Goal: Task Accomplishment & Management: Use online tool/utility

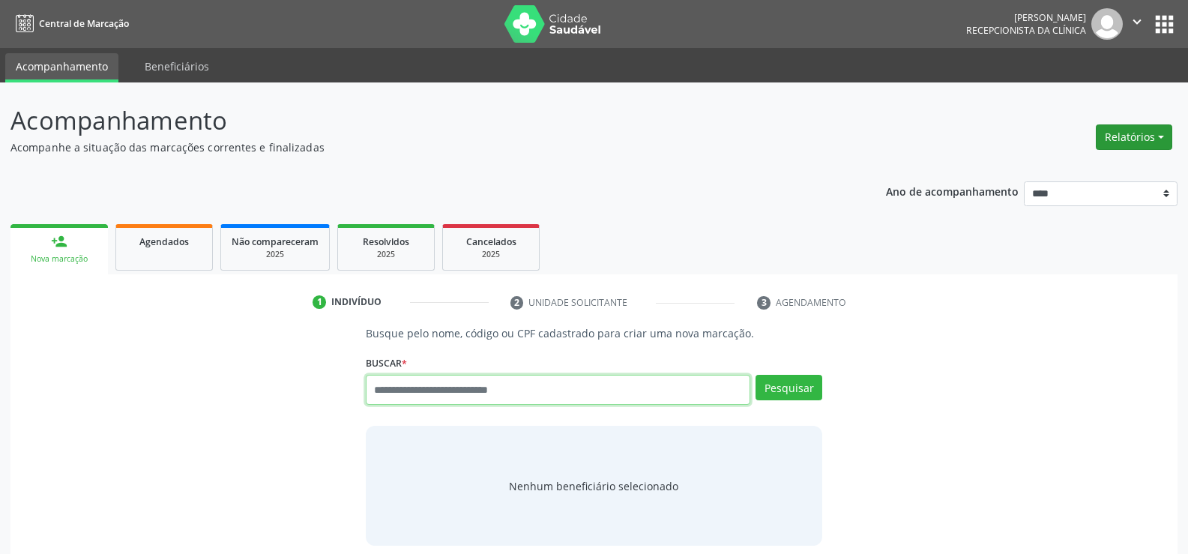
click at [1133, 136] on button "Relatórios" at bounding box center [1134, 136] width 76 height 25
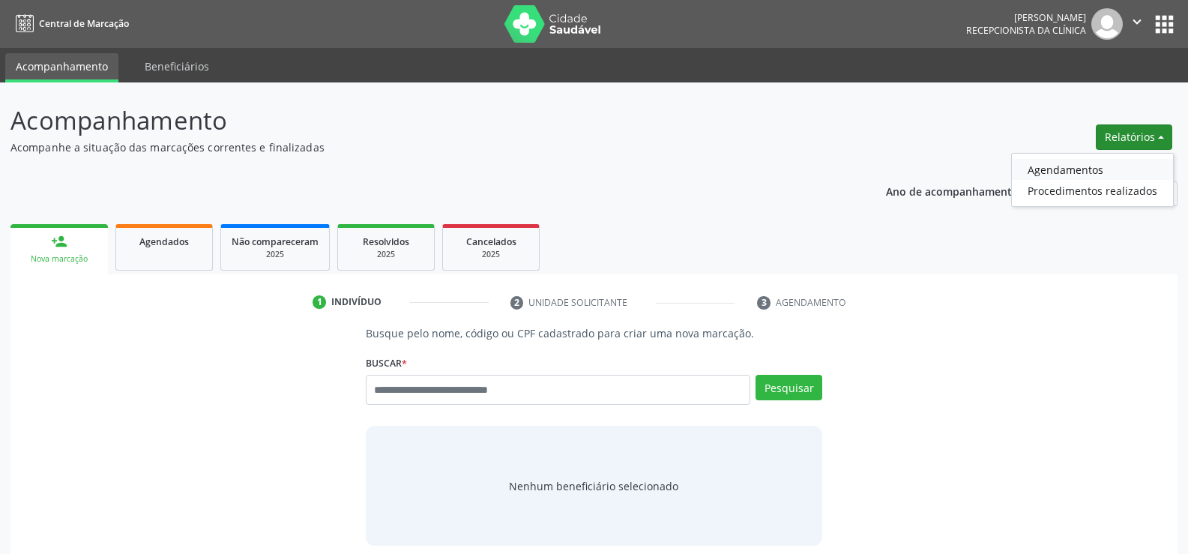
click at [1049, 170] on link "Agendamentos" at bounding box center [1092, 169] width 161 height 21
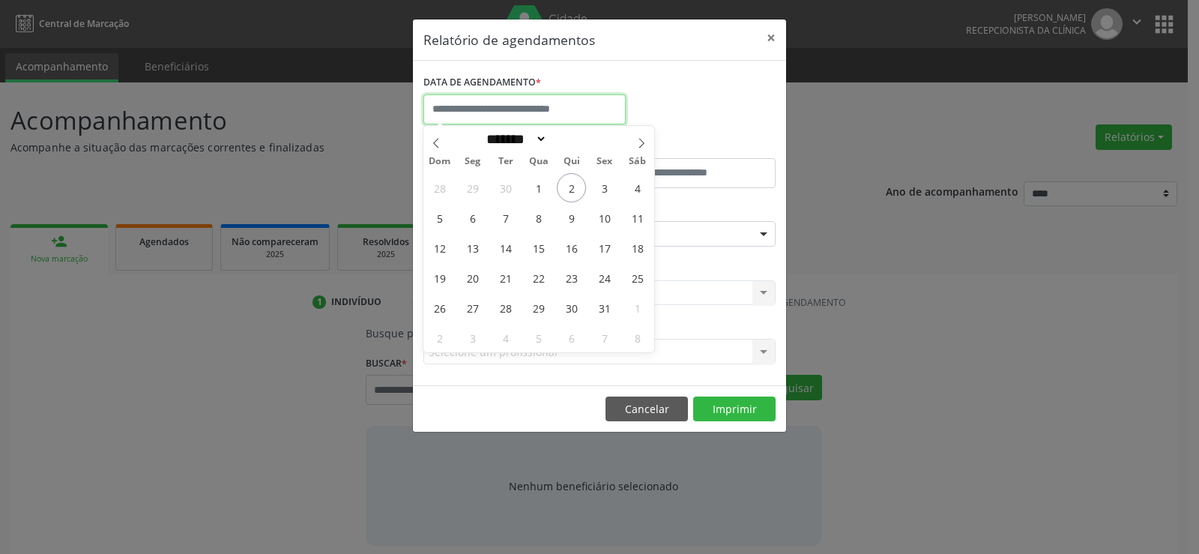
click at [528, 117] on input "text" at bounding box center [525, 109] width 202 height 30
click at [570, 193] on span "2" at bounding box center [571, 187] width 29 height 29
type input "**********"
click at [570, 193] on span "2" at bounding box center [571, 187] width 29 height 29
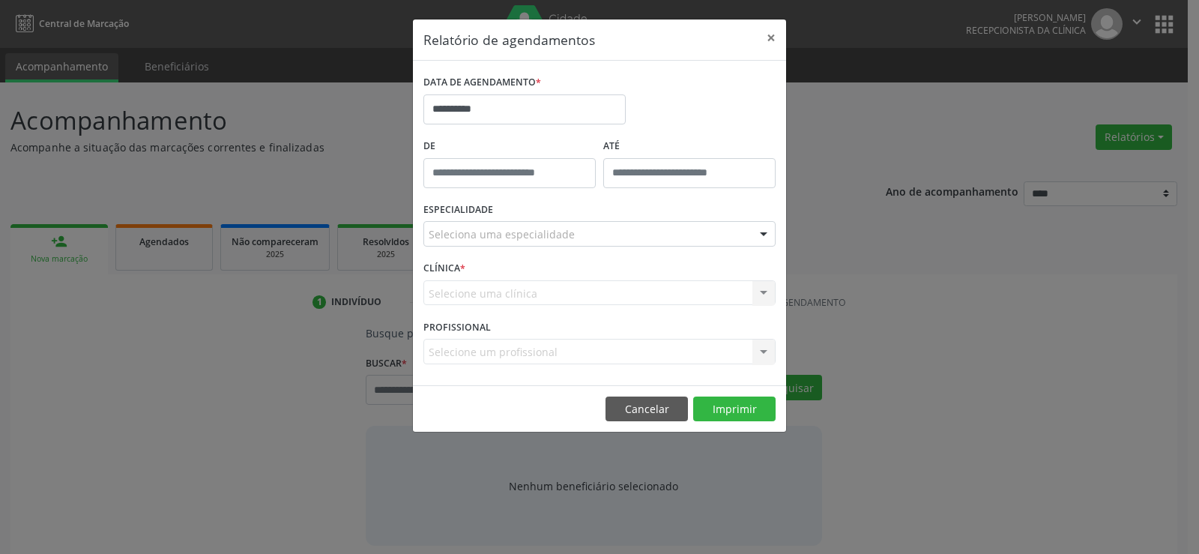
click at [574, 230] on div "Seleciona uma especialidade" at bounding box center [600, 233] width 352 height 25
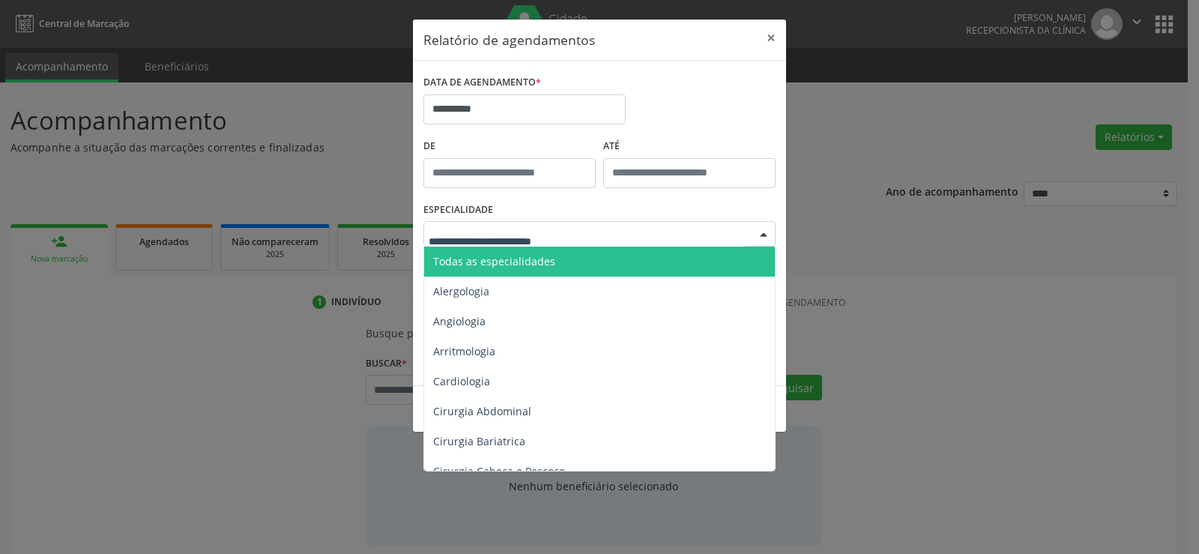
click at [573, 238] on input "text" at bounding box center [587, 241] width 316 height 30
click at [535, 267] on span "Todas as especialidades" at bounding box center [494, 261] width 122 height 14
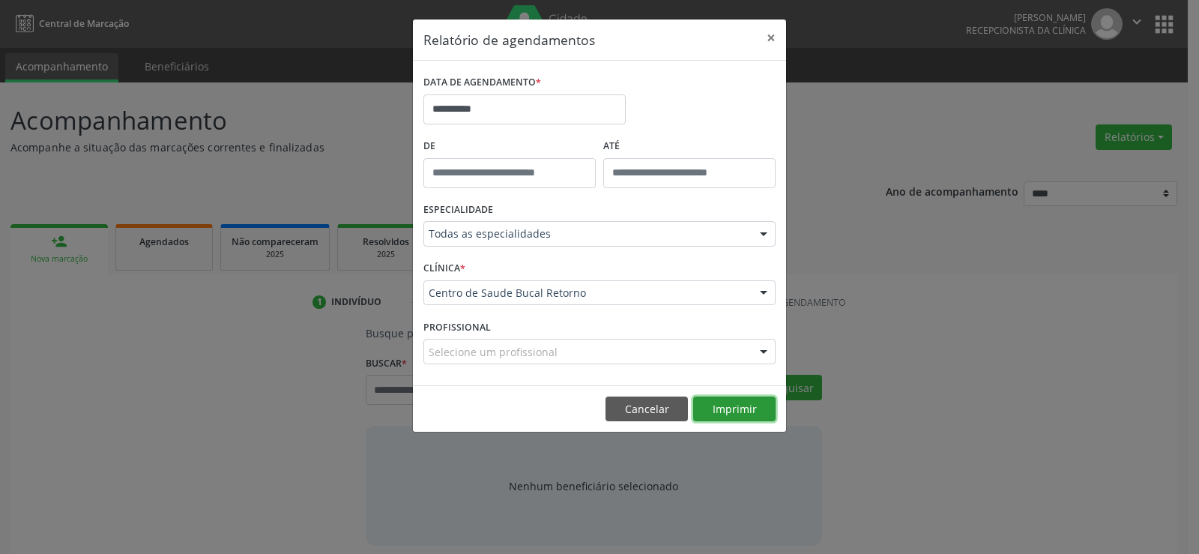
click at [726, 400] on button "Imprimir" at bounding box center [734, 409] width 82 height 25
click at [629, 402] on button "Cancelar" at bounding box center [647, 409] width 82 height 25
